Goal: Purchase product/service

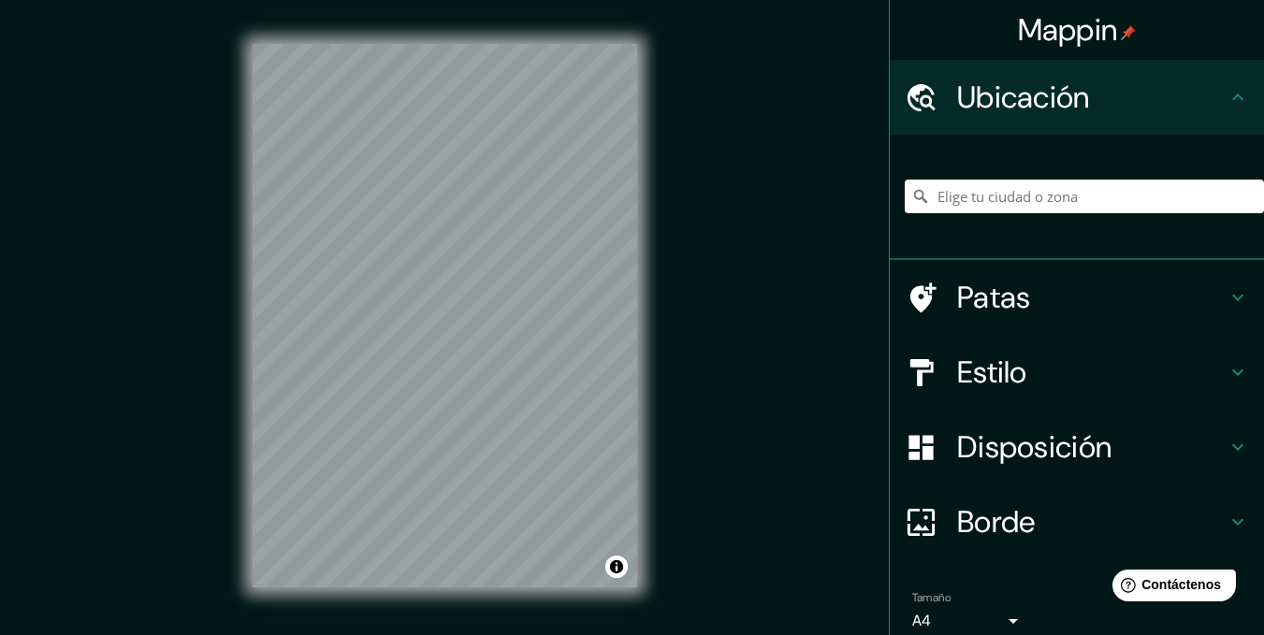
click at [793, 237] on div "Mappin Ubicación Patas Estilo Disposición Borde Elige un borde. Consejo : puede…" at bounding box center [632, 331] width 1264 height 662
click at [979, 199] on input "Elige tu ciudad o zona" at bounding box center [1084, 197] width 359 height 34
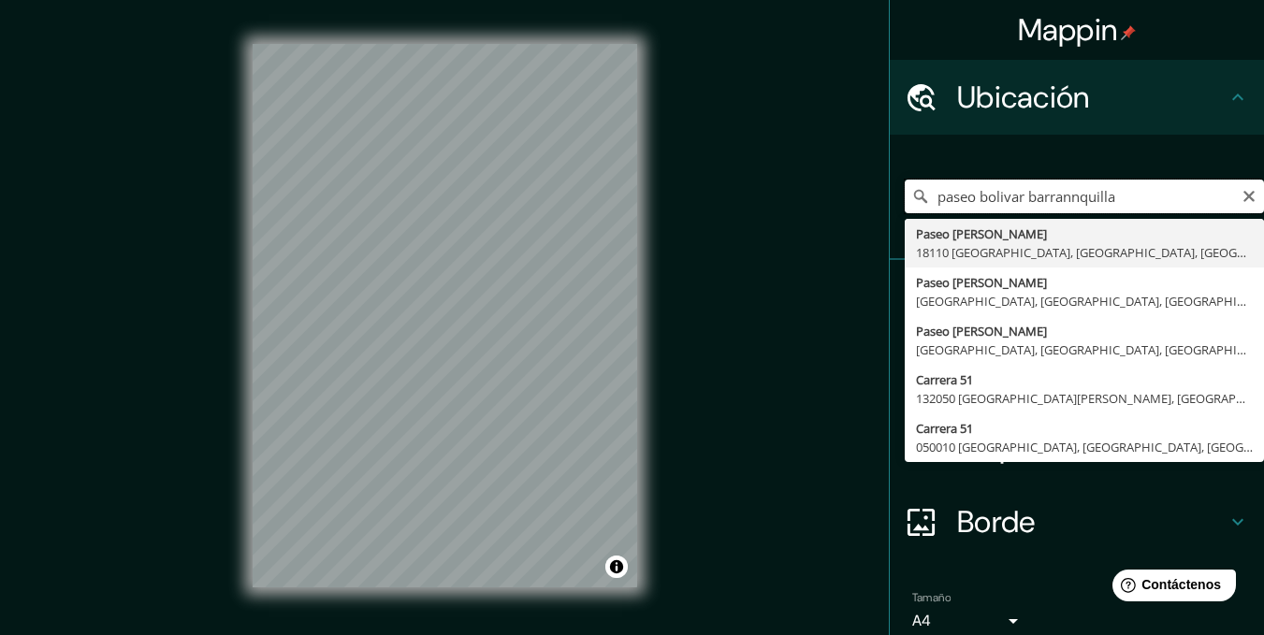
drag, startPoint x: 1015, startPoint y: 200, endPoint x: 867, endPoint y: 212, distance: 149.3
click at [867, 212] on div "Mappin Ubicación paseo bolivar barrannquilla [GEOGRAPHIC_DATA][PERSON_NAME] 181…" at bounding box center [632, 331] width 1264 height 662
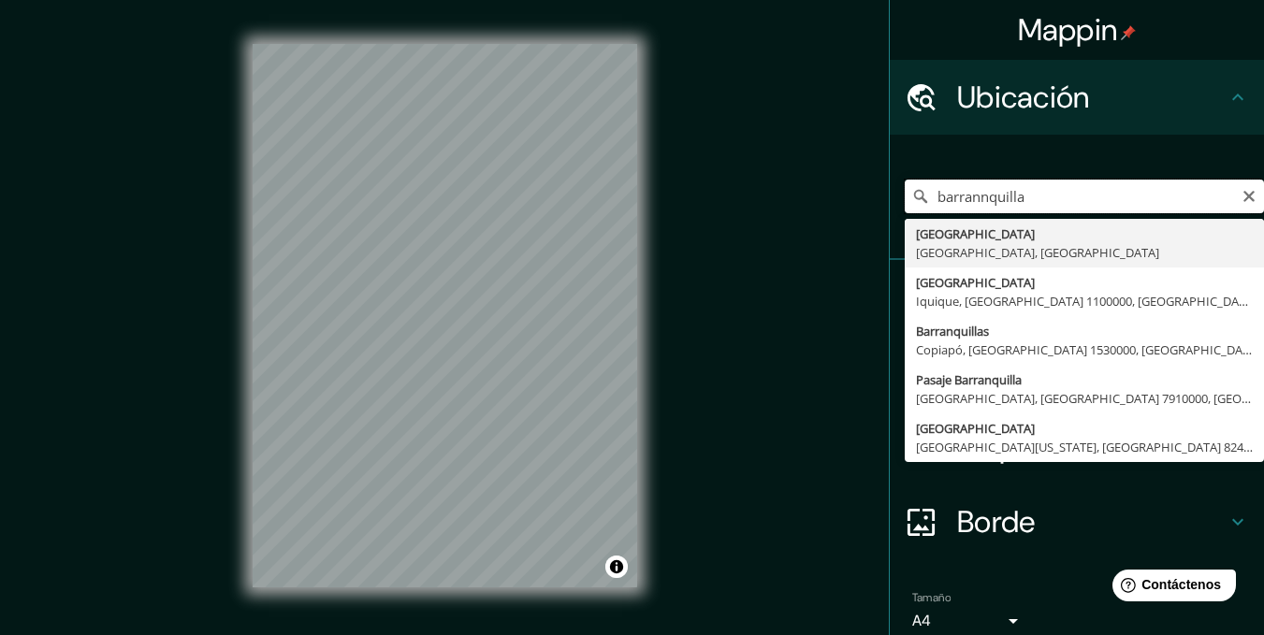
click at [1050, 192] on input "barrannquilla" at bounding box center [1084, 197] width 359 height 34
type input "[GEOGRAPHIC_DATA], [GEOGRAPHIC_DATA], [GEOGRAPHIC_DATA]"
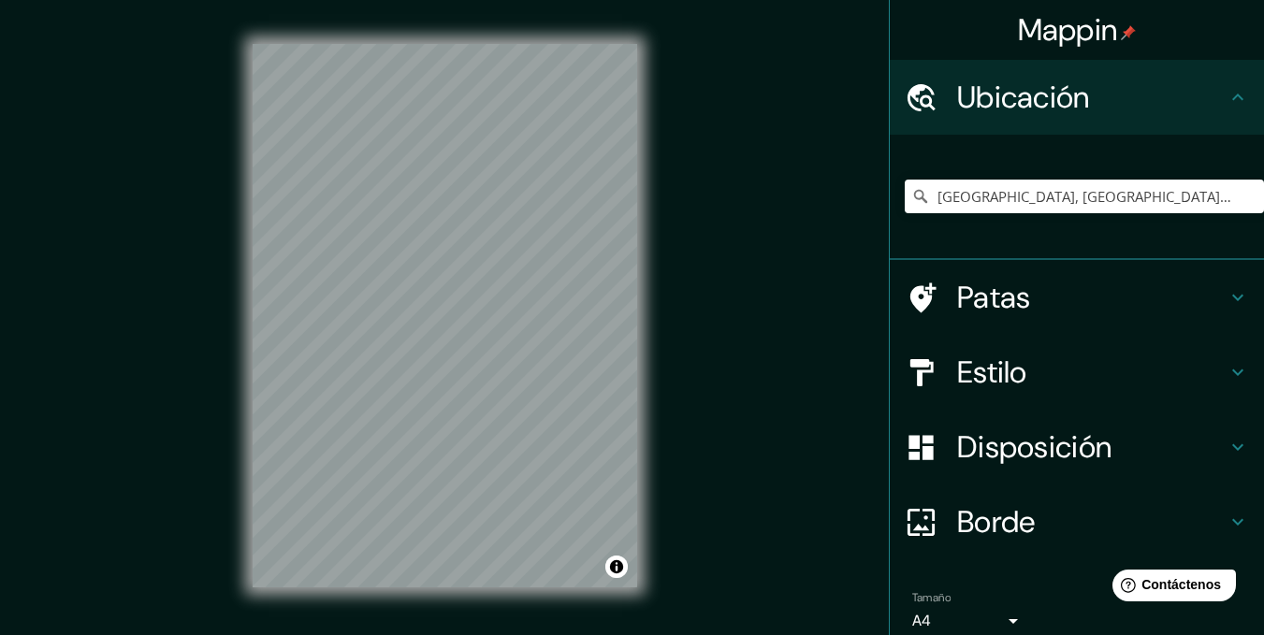
click at [1095, 448] on font "Disposición" at bounding box center [1034, 447] width 154 height 39
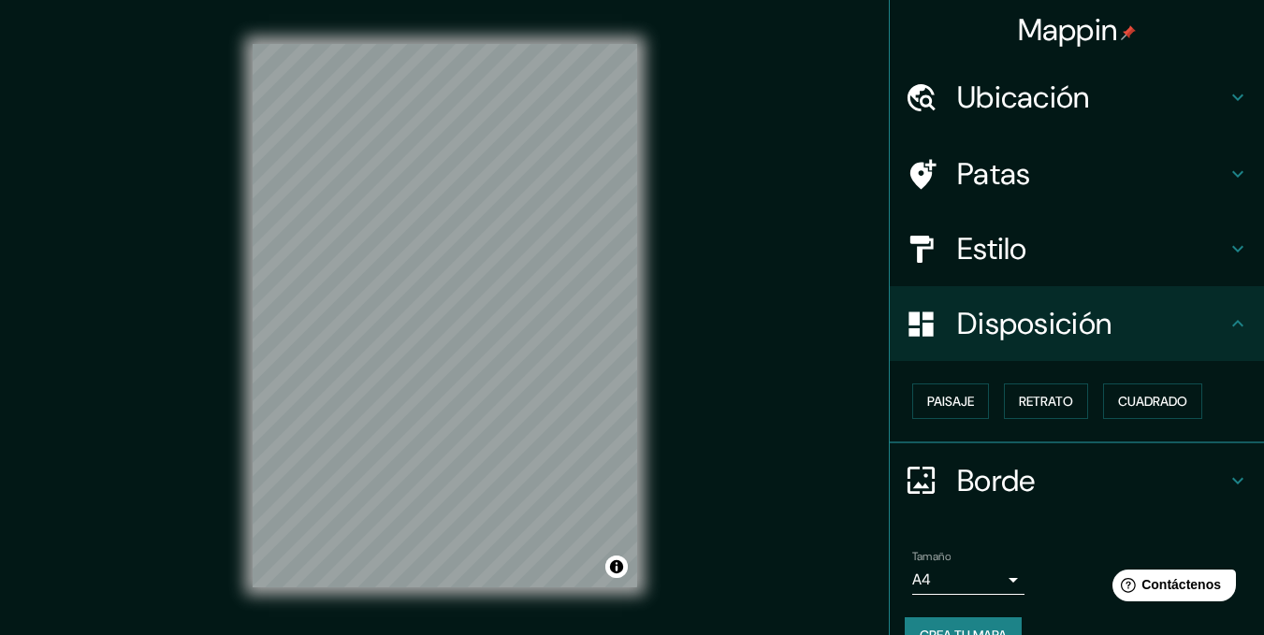
click at [1010, 243] on font "Estilo" at bounding box center [992, 248] width 70 height 39
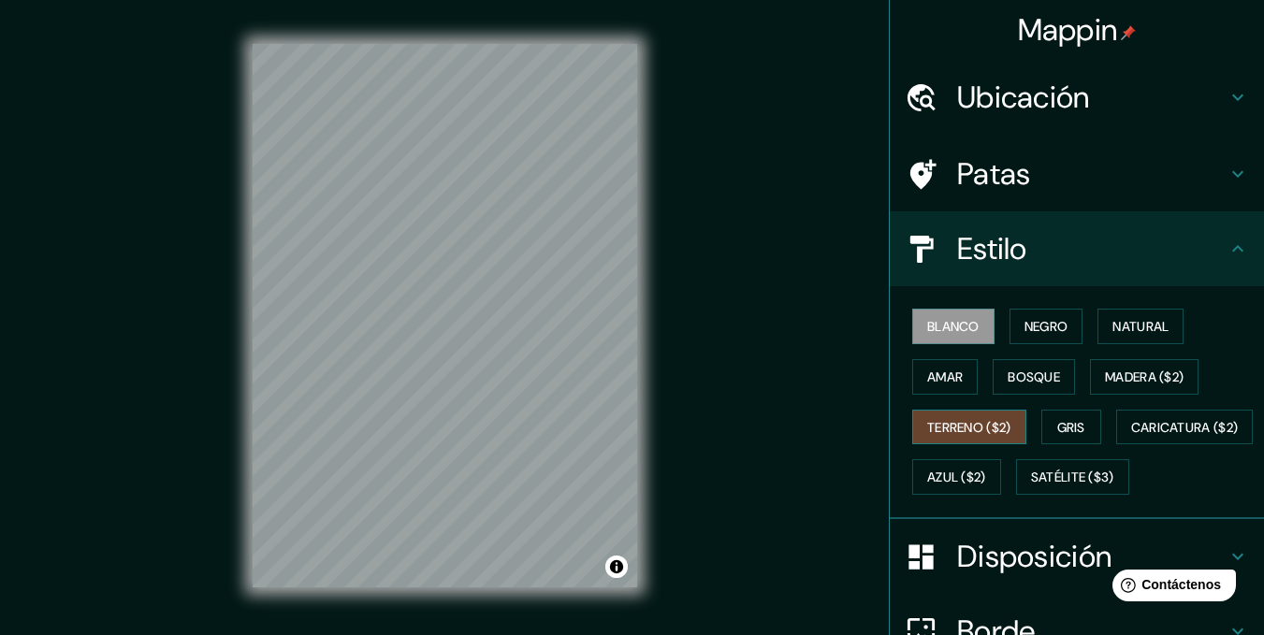
click at [985, 422] on font "Terreno ($2)" at bounding box center [969, 427] width 84 height 17
click at [1175, 371] on font "Madera ($2)" at bounding box center [1144, 377] width 79 height 17
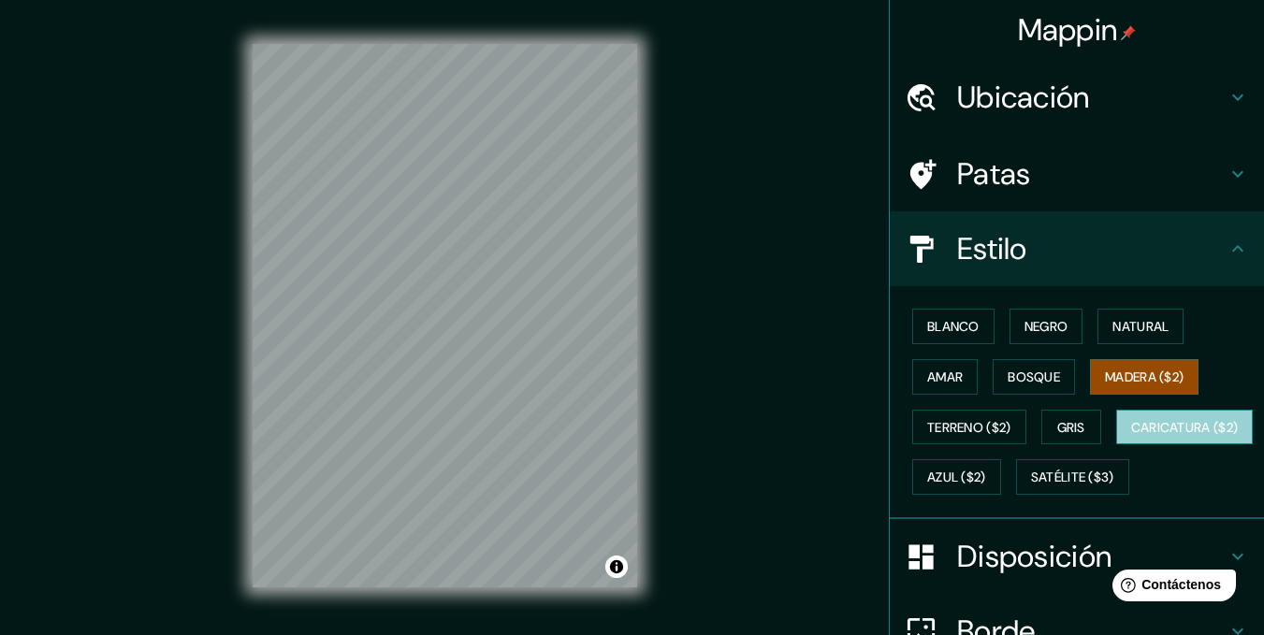
click at [1131, 440] on font "Caricatura ($2)" at bounding box center [1185, 428] width 108 height 24
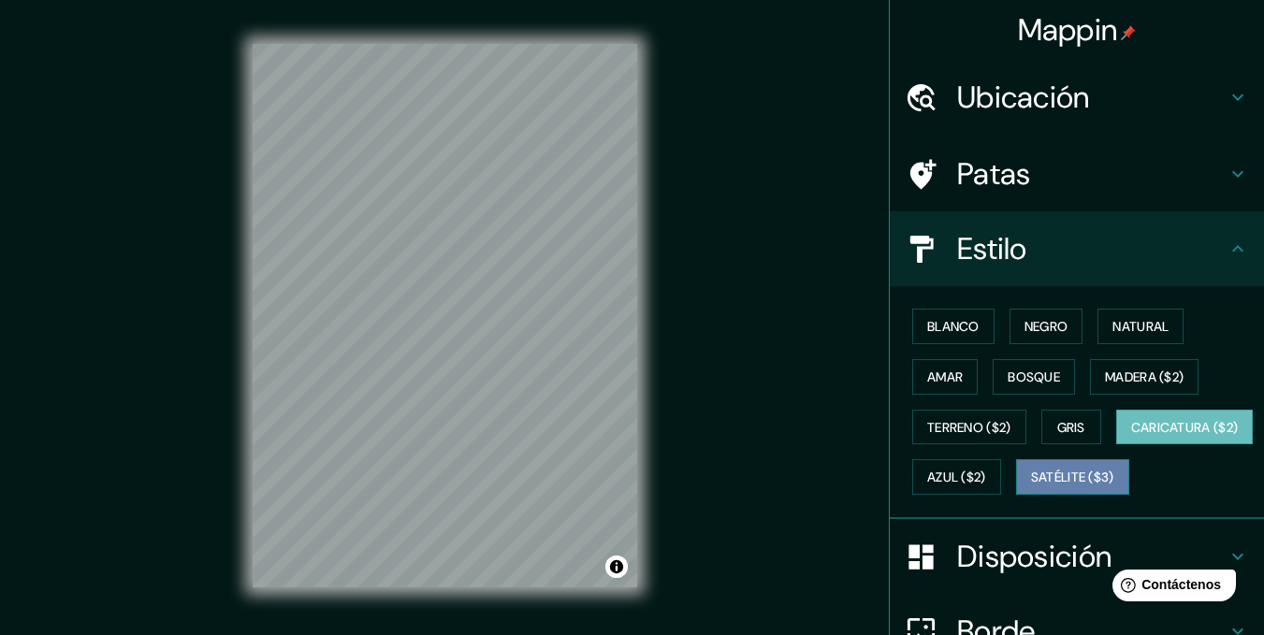
click at [1031, 487] on font "Satélite ($3)" at bounding box center [1072, 478] width 83 height 17
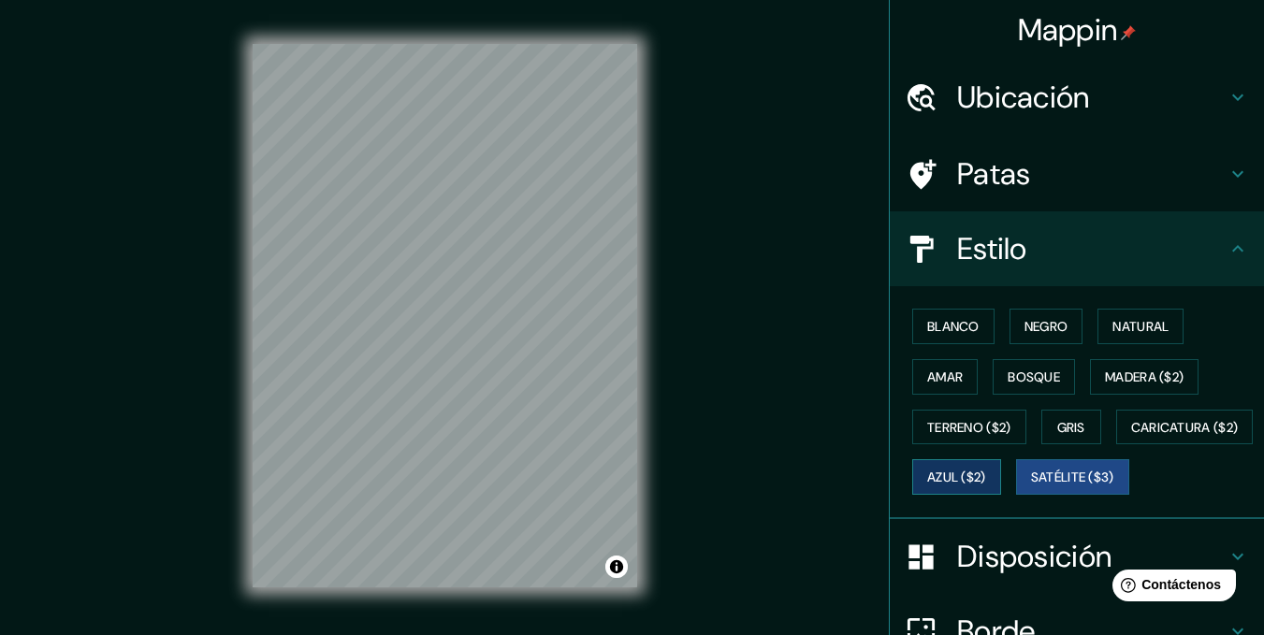
click at [986, 478] on font "Azul ($2)" at bounding box center [956, 478] width 59 height 17
click at [1085, 440] on button "Gris" at bounding box center [1072, 428] width 60 height 36
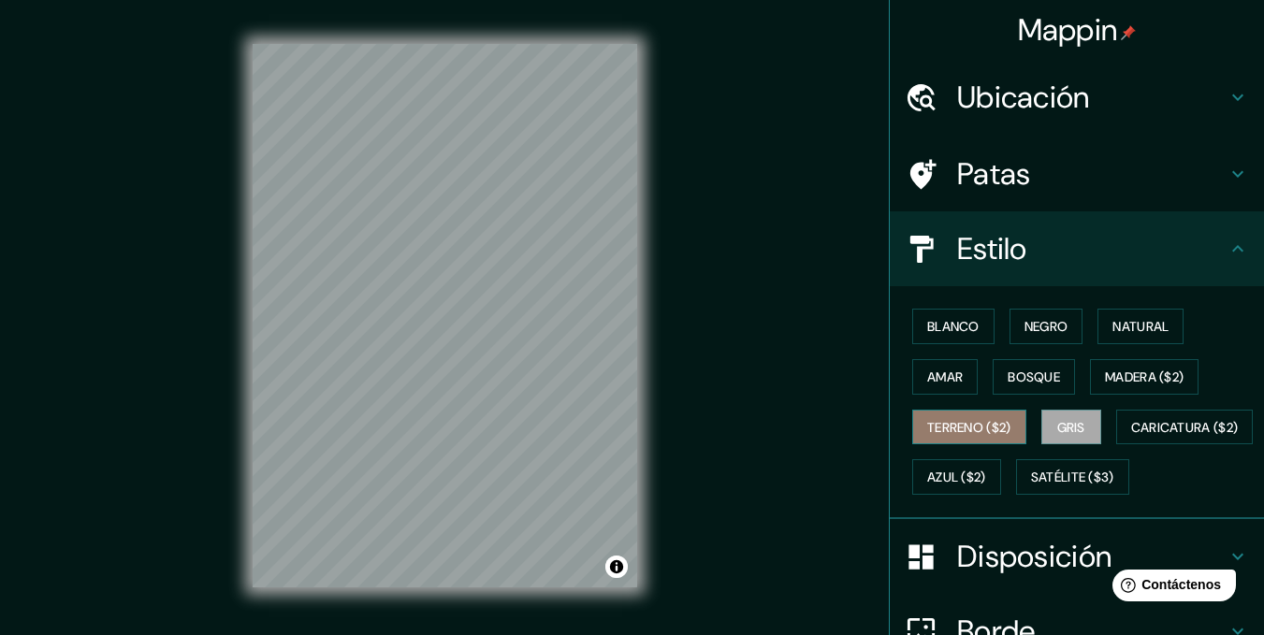
click at [993, 430] on font "Terreno ($2)" at bounding box center [969, 427] width 84 height 17
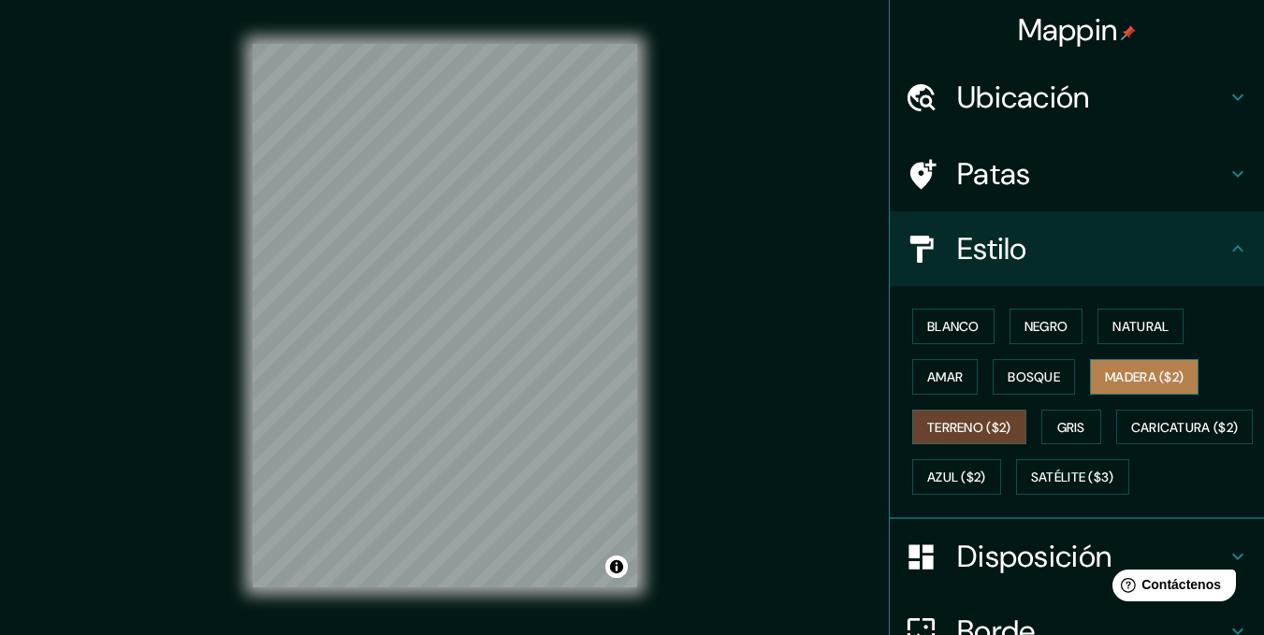
click at [1160, 365] on font "Madera ($2)" at bounding box center [1144, 377] width 79 height 24
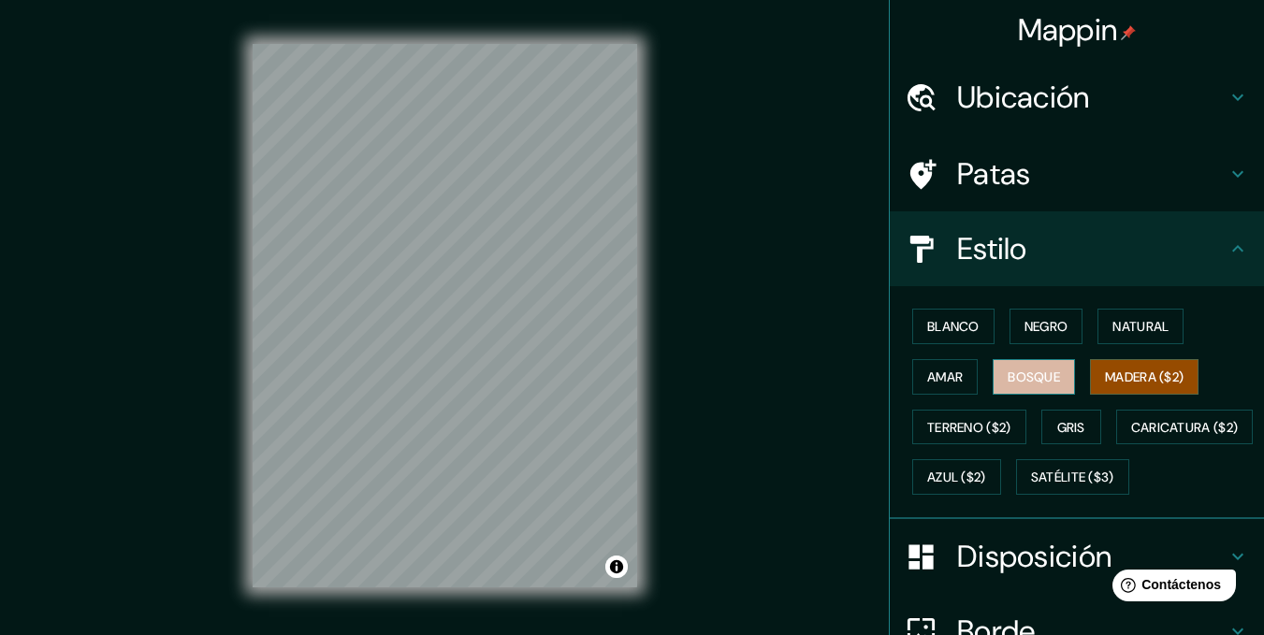
click at [1031, 378] on font "Bosque" at bounding box center [1034, 377] width 52 height 17
click at [936, 378] on font "Amar" at bounding box center [945, 377] width 36 height 17
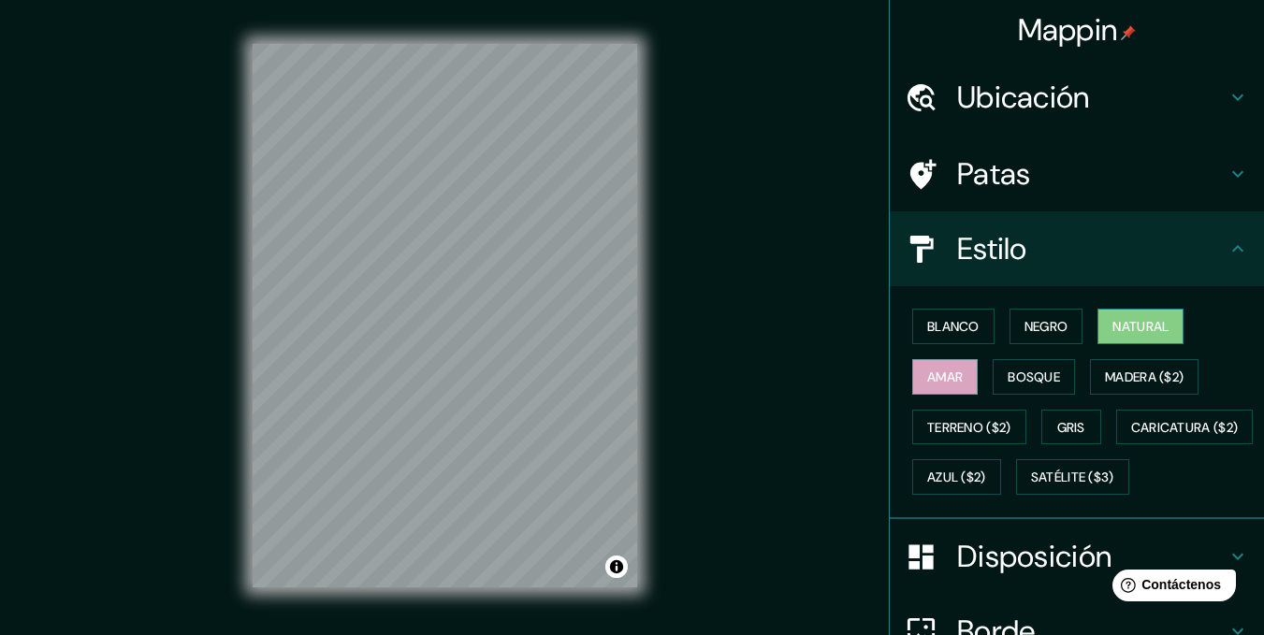
click at [1122, 334] on font "Natural" at bounding box center [1141, 326] width 56 height 17
click at [1047, 326] on font "Negro" at bounding box center [1047, 326] width 44 height 17
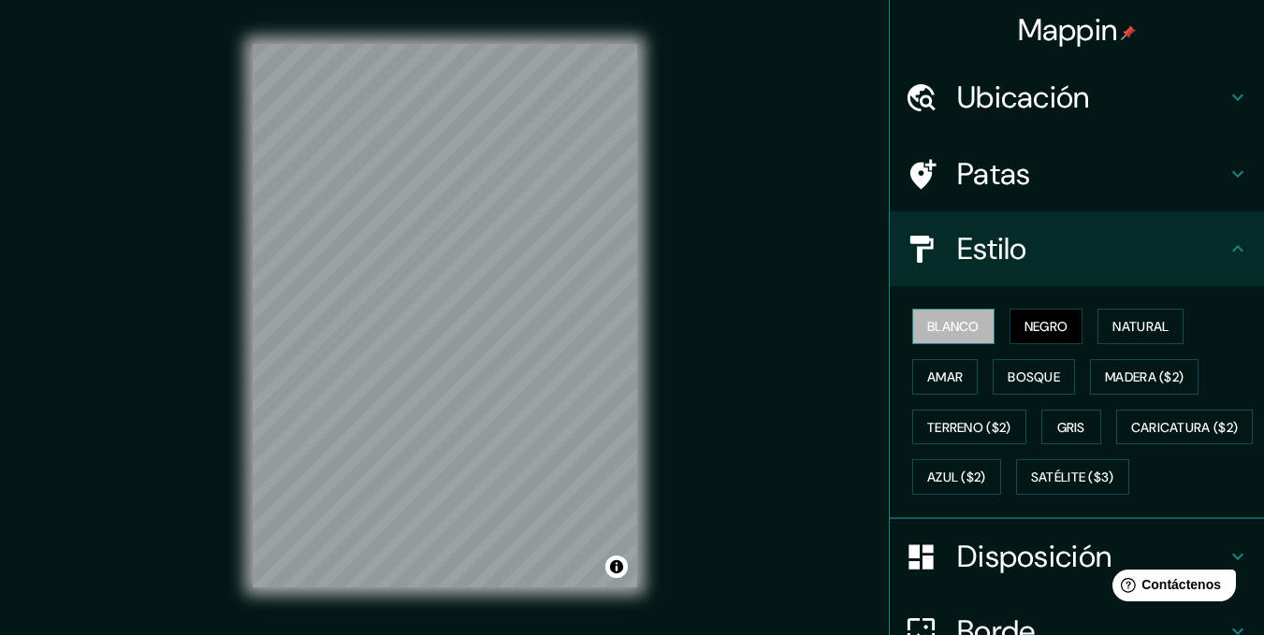
click at [952, 330] on font "Blanco" at bounding box center [953, 326] width 52 height 17
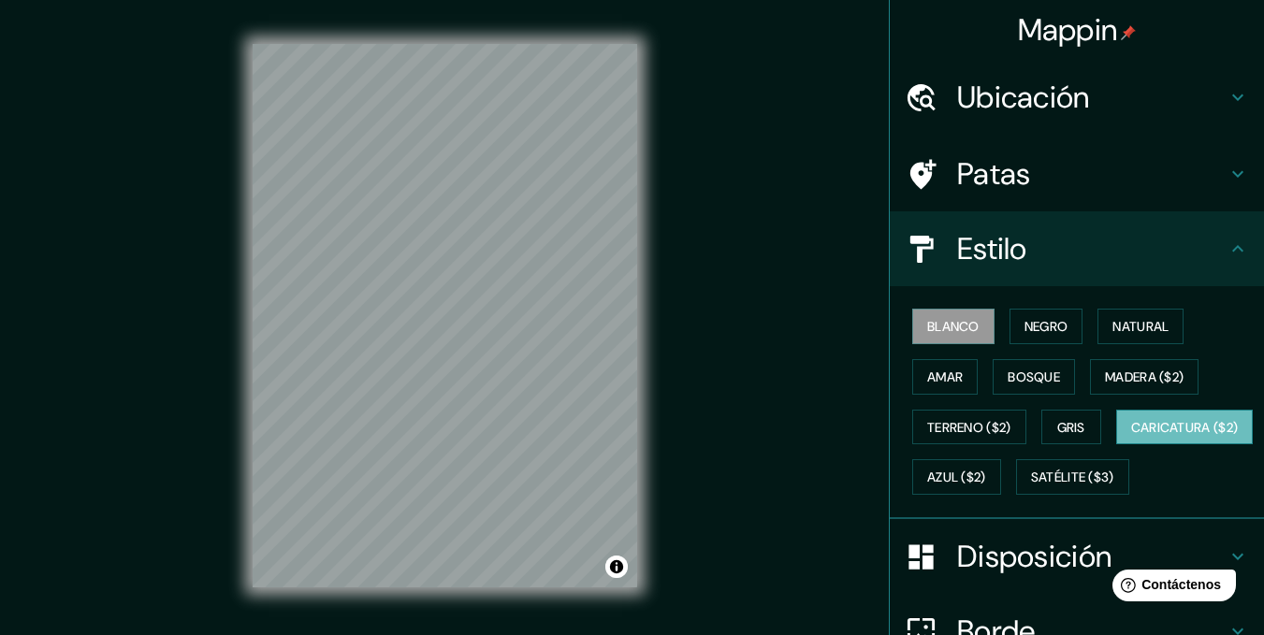
click at [1131, 436] on font "Caricatura ($2)" at bounding box center [1185, 427] width 108 height 17
